Goal: Transaction & Acquisition: Register for event/course

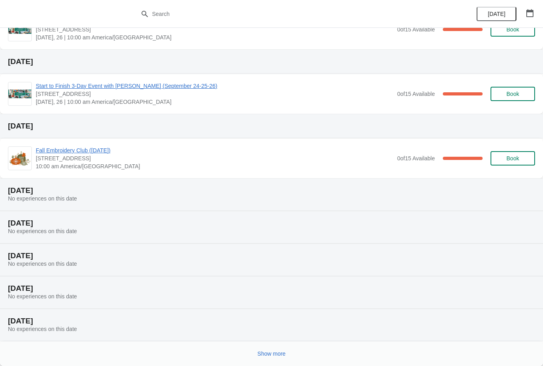
scroll to position [64, 0]
click at [268, 355] on span "Show more" at bounding box center [272, 353] width 28 height 6
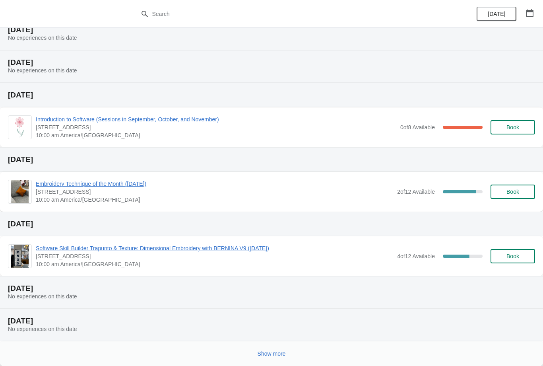
scroll to position [420, 0]
click at [261, 349] on button "Show more" at bounding box center [271, 353] width 35 height 14
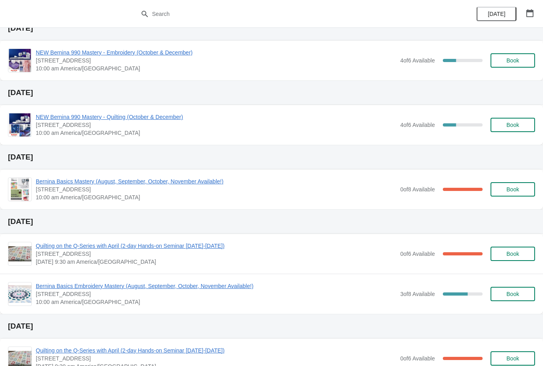
scroll to position [875, 0]
click at [519, 191] on span "Book" at bounding box center [512, 189] width 13 height 6
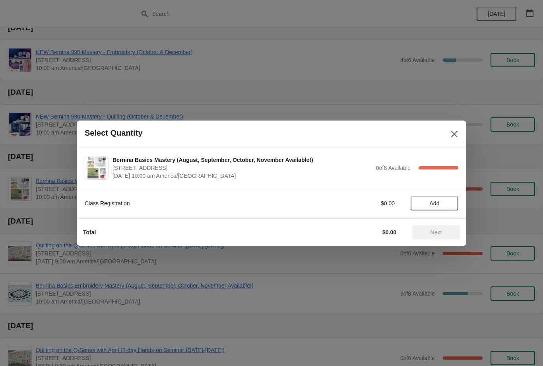
click at [442, 124] on div "Select Quantity" at bounding box center [272, 133] width 390 height 27
click at [458, 137] on icon "Close" at bounding box center [454, 134] width 8 height 8
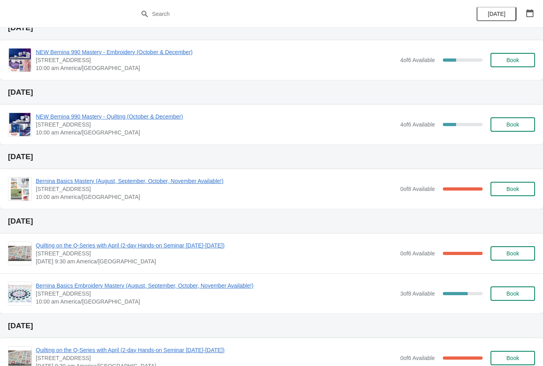
click at [99, 184] on span "Bernina Basics Mastery (August, September, October, November Available!)" at bounding box center [216, 181] width 360 height 8
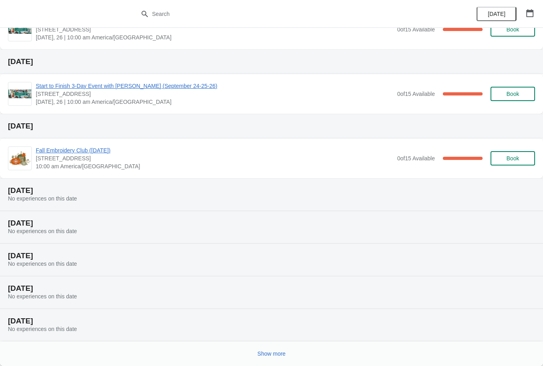
click at [275, 353] on span "Show more" at bounding box center [272, 353] width 28 height 6
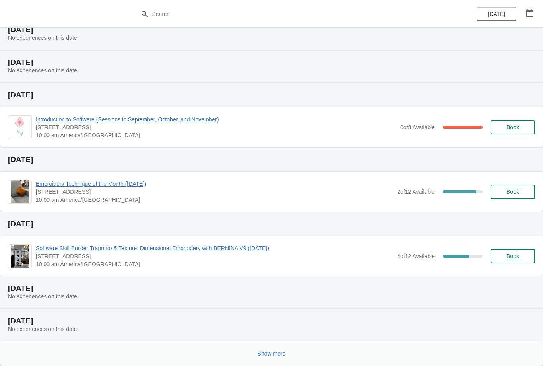
scroll to position [420, 0]
click at [273, 354] on span "Show more" at bounding box center [272, 353] width 28 height 6
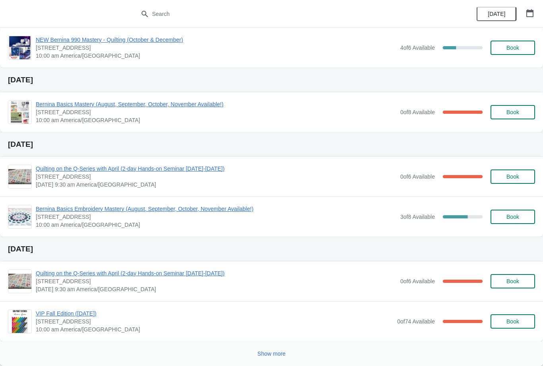
scroll to position [952, 0]
click at [276, 351] on span "Show more" at bounding box center [272, 353] width 28 height 6
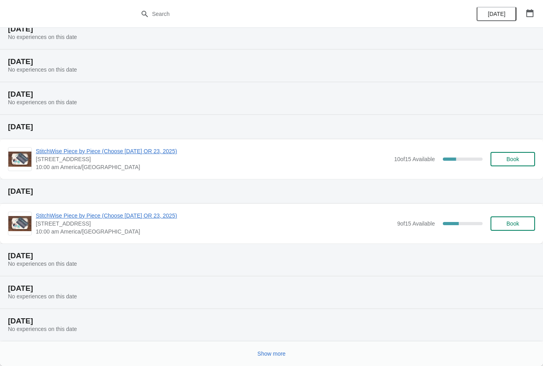
scroll to position [1276, 0]
click at [278, 353] on span "Show more" at bounding box center [272, 353] width 28 height 6
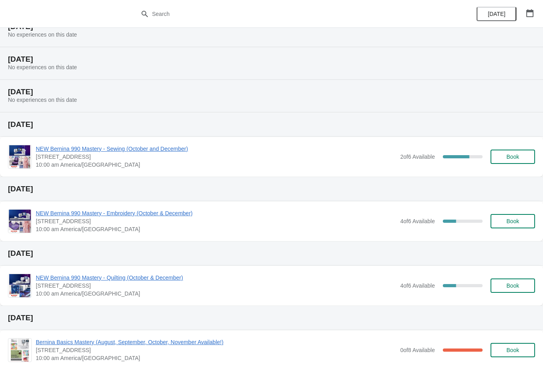
scroll to position [754, 0]
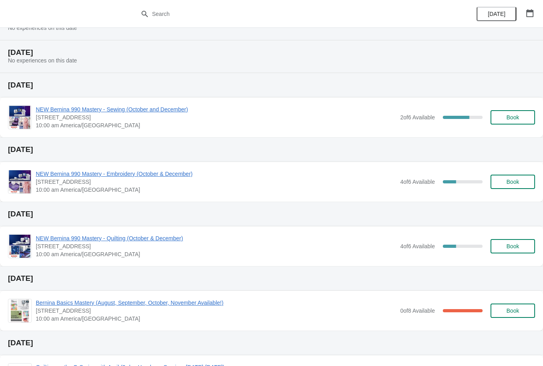
click at [225, 302] on span "Bernina Basics Mastery (August, September, October, November Available!)" at bounding box center [216, 302] width 360 height 8
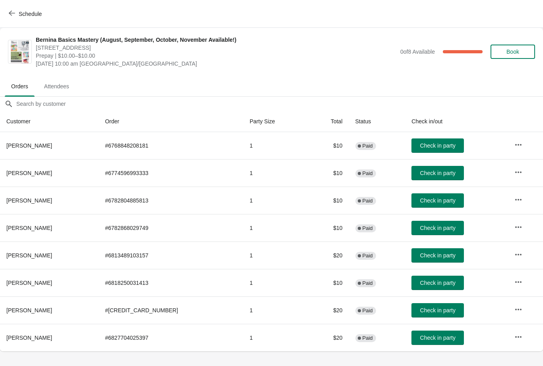
click at [25, 11] on span "Schedule" at bounding box center [30, 14] width 23 height 6
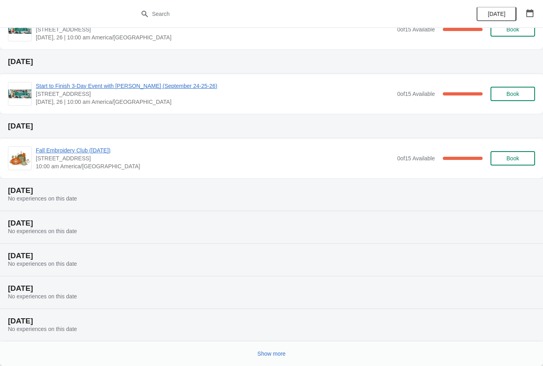
scroll to position [64, 0]
click at [271, 356] on span "Show more" at bounding box center [272, 353] width 28 height 6
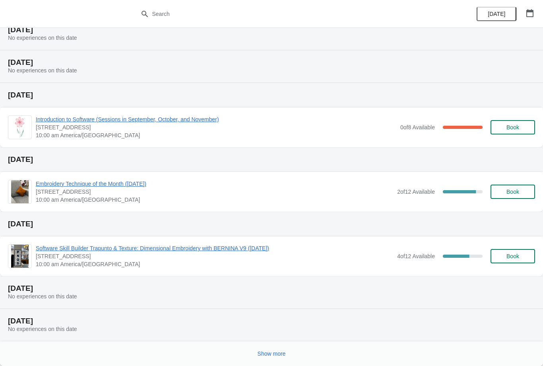
scroll to position [420, 0]
click at [279, 355] on span "Show more" at bounding box center [272, 353] width 28 height 6
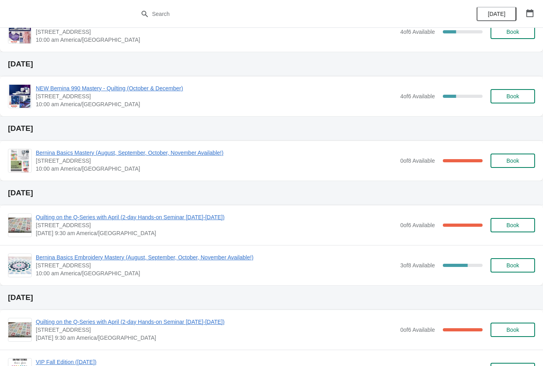
scroll to position [904, 0]
click at [180, 254] on span "Bernina Basics Embroidery Mastery (August, September, October, November Availab…" at bounding box center [216, 257] width 360 height 8
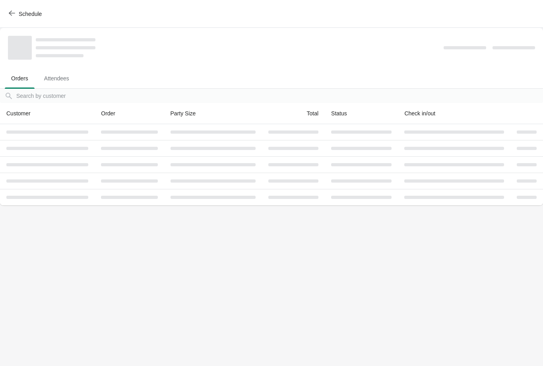
scroll to position [0, 0]
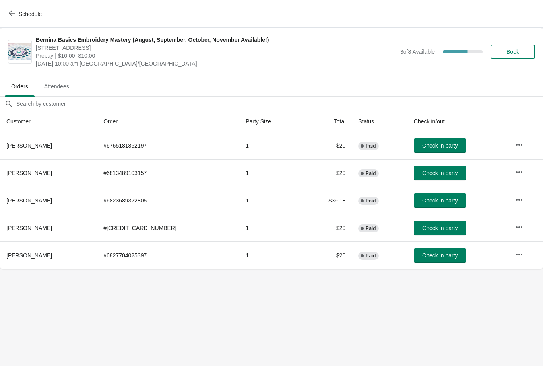
click at [8, 11] on button "Schedule" at bounding box center [26, 14] width 44 height 14
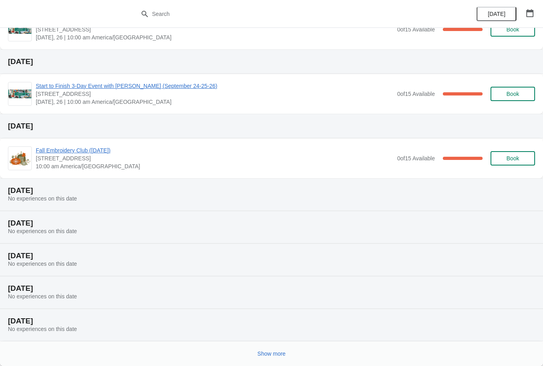
scroll to position [64, 0]
click at [267, 355] on span "Show more" at bounding box center [272, 353] width 28 height 6
click at [265, 350] on div at bounding box center [268, 351] width 533 height 16
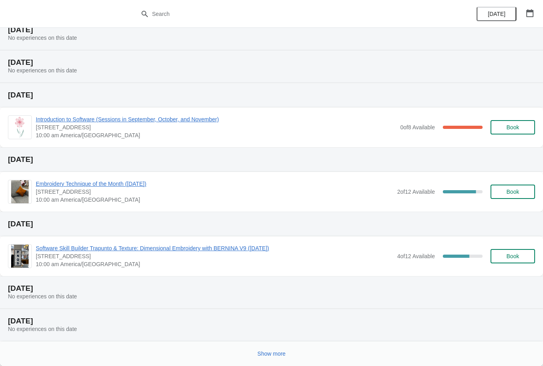
scroll to position [420, 0]
click at [266, 349] on button "Show more" at bounding box center [271, 353] width 35 height 14
click at [273, 357] on span at bounding box center [271, 355] width 8 height 6
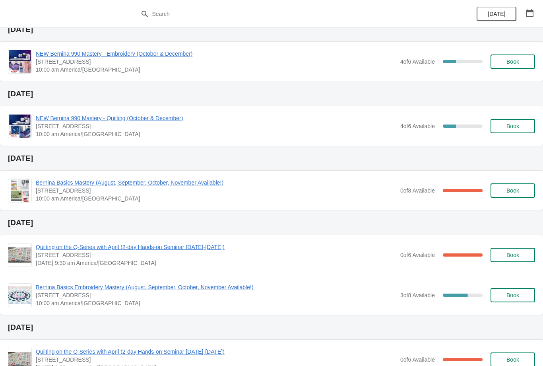
scroll to position [878, 0]
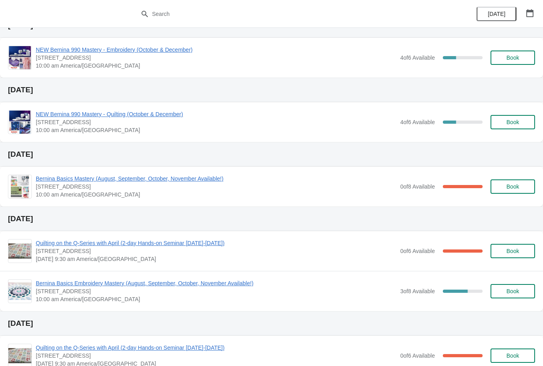
click at [54, 282] on span "Bernina Basics Embroidery Mastery (August, September, October, November Availab…" at bounding box center [216, 283] width 360 height 8
